Goal: Find specific page/section: Find specific page/section

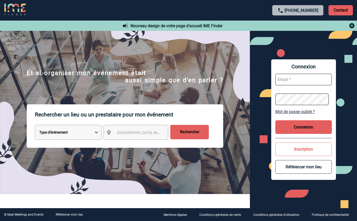
type input "ltrellu@ime-groupe.com"
click at [292, 127] on button "Connexion" at bounding box center [304, 127] width 57 height 14
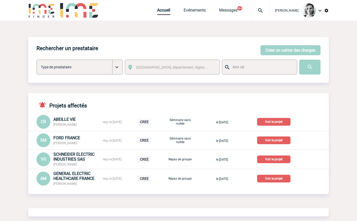
click at [263, 13] on img at bounding box center [260, 10] width 19 height 6
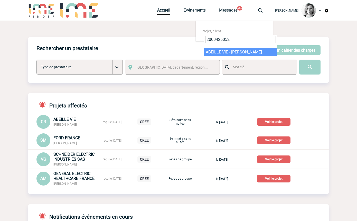
type input "2000426052"
select select "25553"
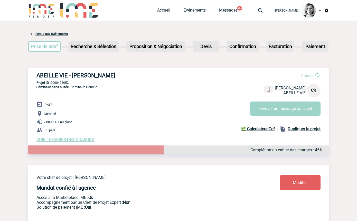
drag, startPoint x: 34, startPoint y: 77, endPoint x: 144, endPoint y: 73, distance: 109.8
click at [144, 73] on div "ABEILLE VIE - Catherine RANSON En cours Catherine RANSON ABEILLE VIE CR Envoyer…" at bounding box center [178, 107] width 301 height 78
copy h3 "ABEILLE VIE - Catherine RANSON"
click at [62, 81] on p "Projet ID : 2000426052" at bounding box center [178, 83] width 301 height 4
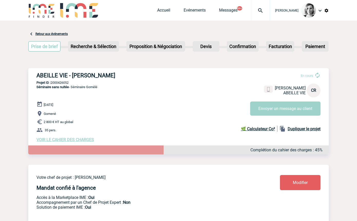
copy p "2000426052"
